Goal: Transaction & Acquisition: Purchase product/service

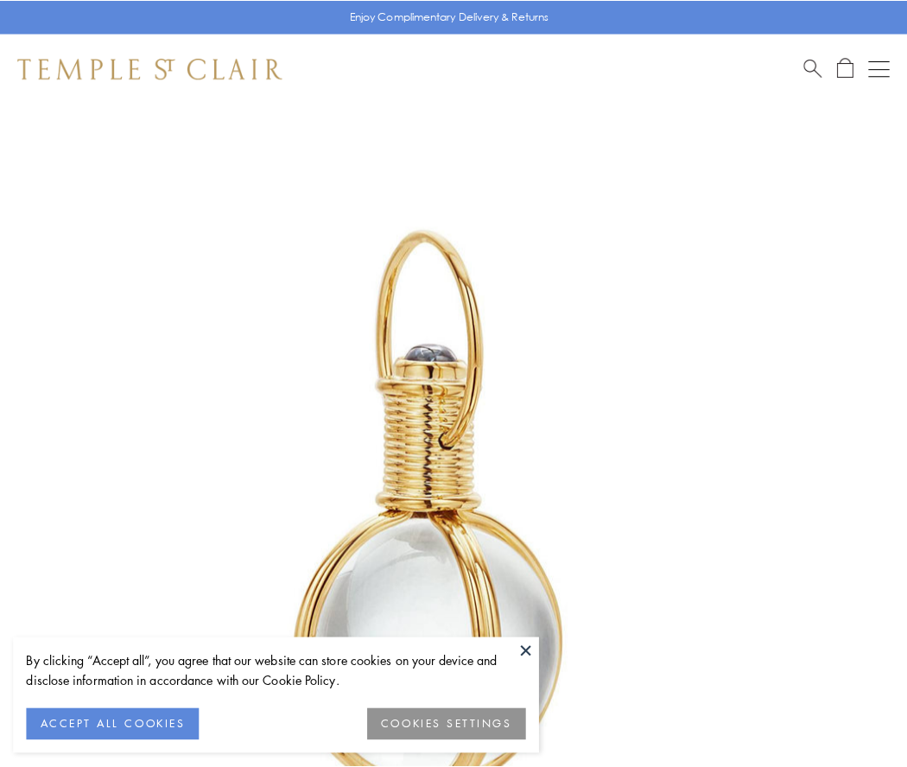
scroll to position [451, 0]
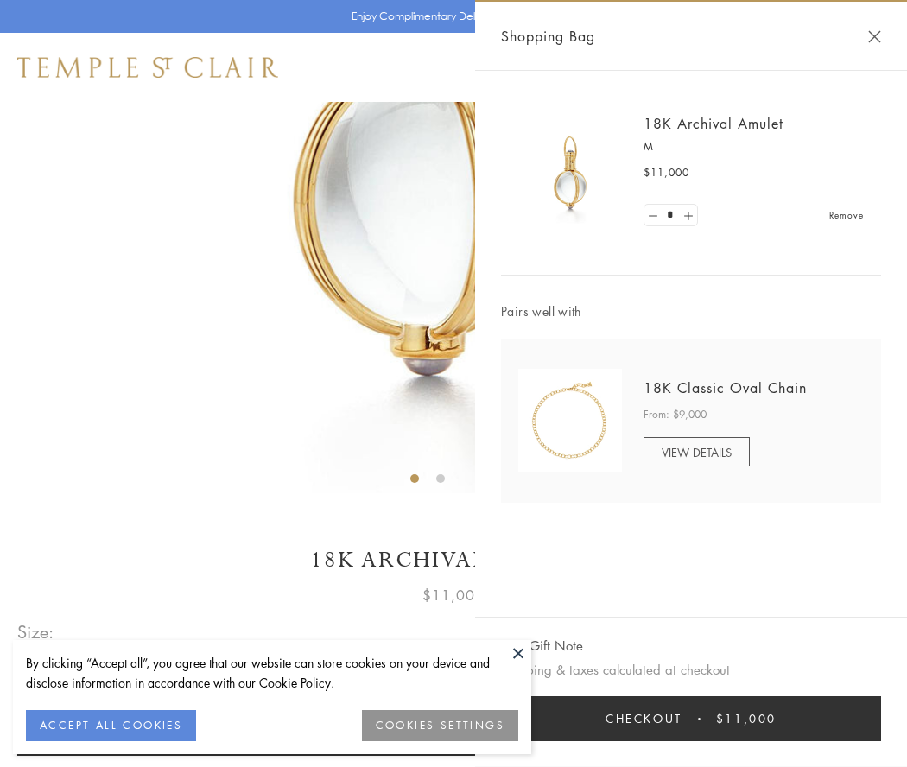
click at [691, 718] on button "Checkout $11,000" at bounding box center [691, 718] width 380 height 45
